Goal: Transaction & Acquisition: Purchase product/service

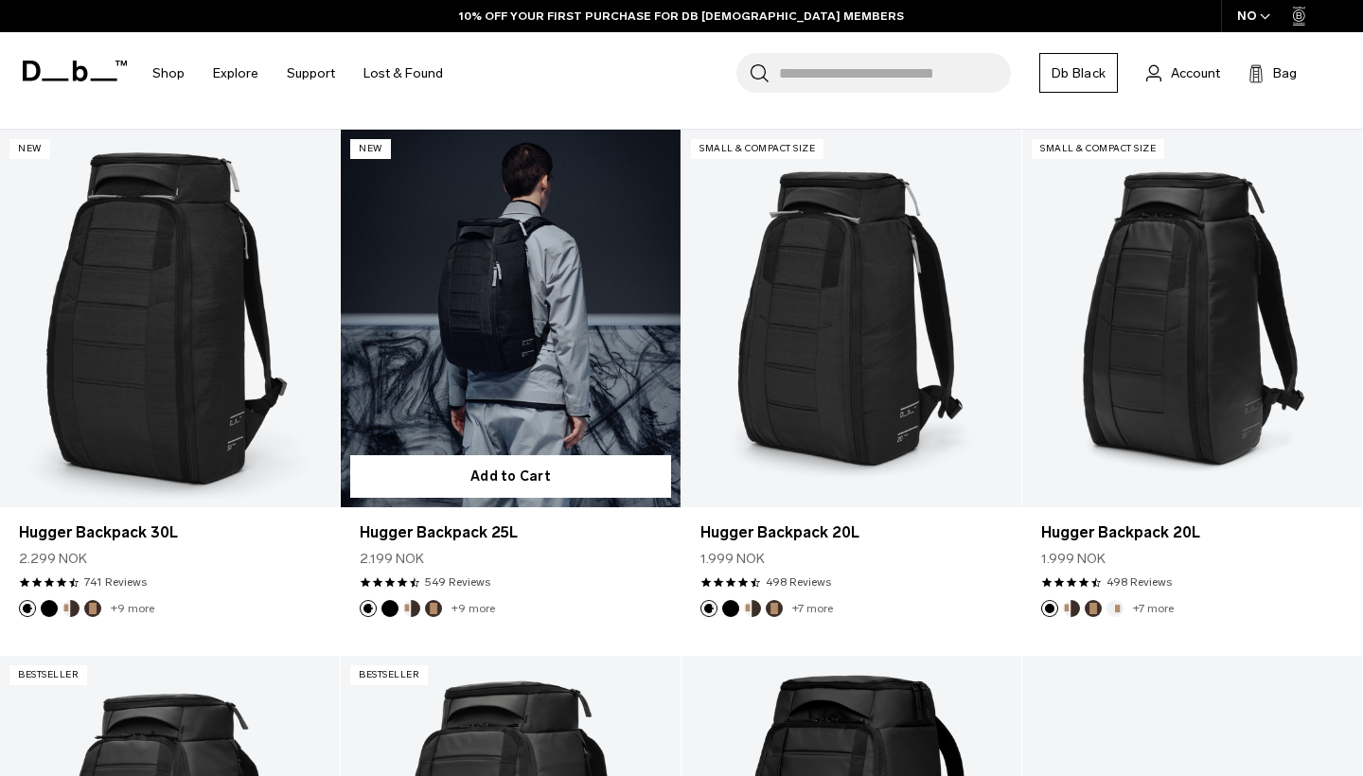
scroll to position [541, 0]
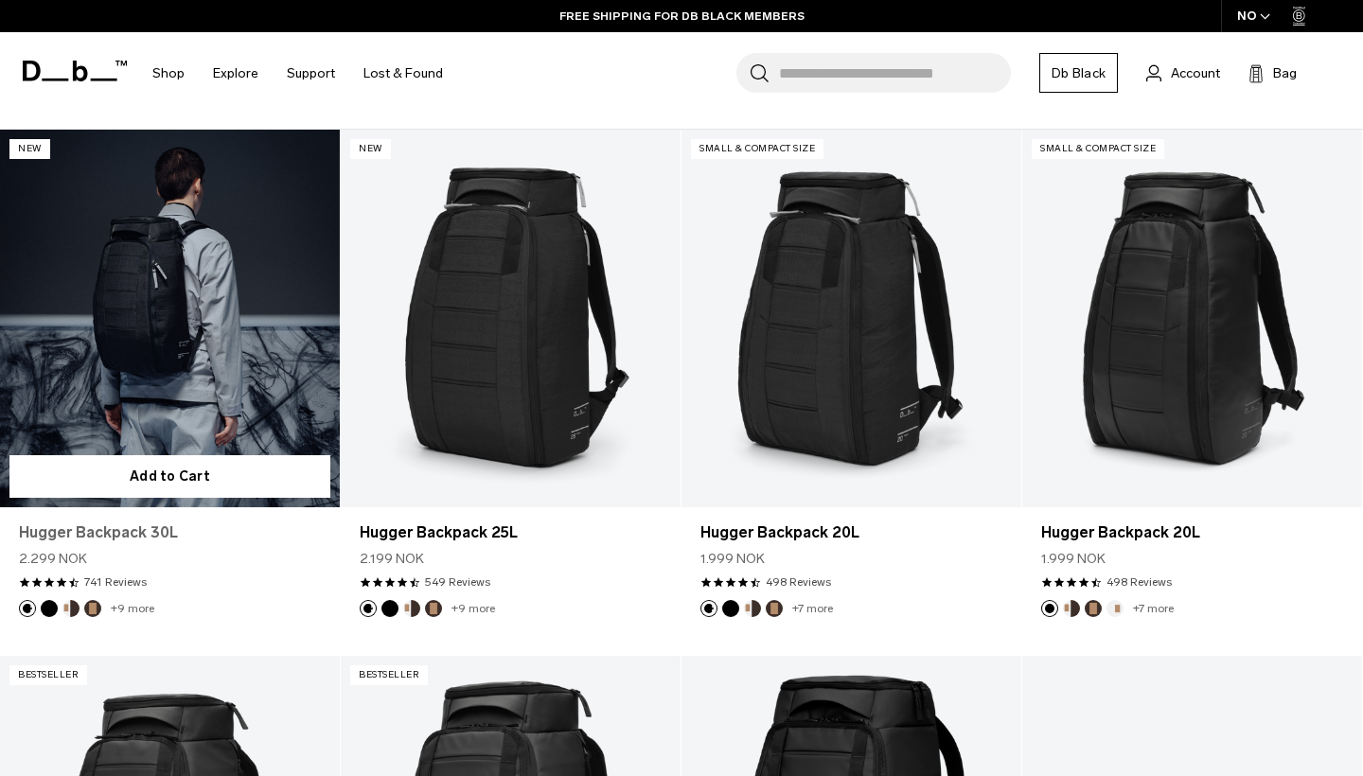
click at [129, 532] on link "Hugger Backpack 30L" at bounding box center [170, 532] width 302 height 23
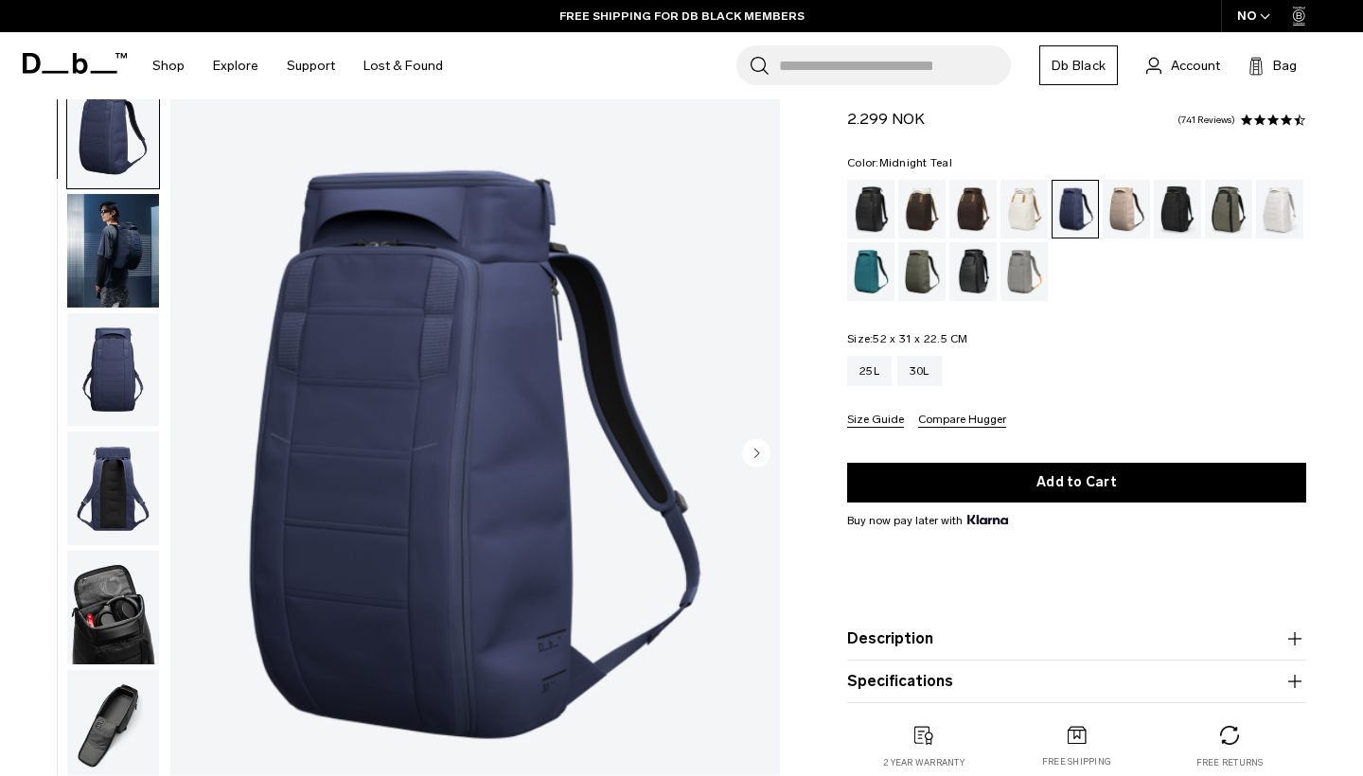
click at [868, 275] on div "Midnight Teal" at bounding box center [871, 271] width 48 height 59
